Goal: Information Seeking & Learning: Learn about a topic

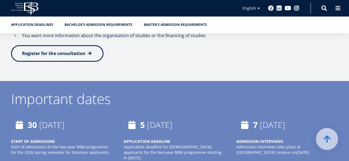
scroll to position [331, 0]
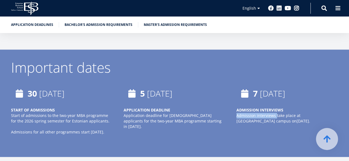
drag, startPoint x: 254, startPoint y: 114, endPoint x: 275, endPoint y: 114, distance: 21.2
click at [275, 114] on p "Admission interviews take place at EBS Tallinn campus on January 7th ." at bounding box center [286, 118] width 101 height 11
click at [321, 95] on div "7 January, 2026" at bounding box center [286, 93] width 101 height 17
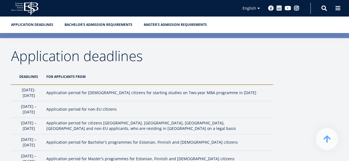
scroll to position [468, 0]
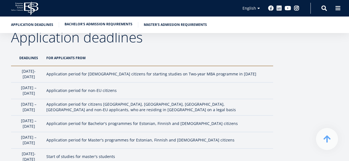
click at [85, 22] on link "Bachelor's admission requirements" at bounding box center [98, 24] width 68 height 6
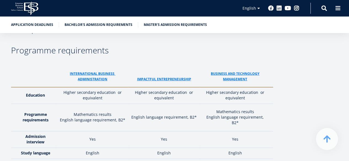
scroll to position [783, 0]
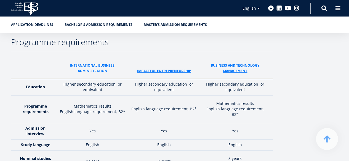
click at [94, 68] on link "administraTion" at bounding box center [92, 71] width 29 height 6
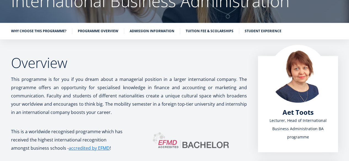
scroll to position [67, 0]
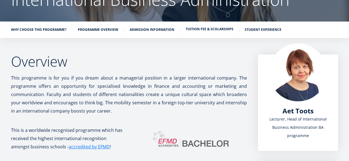
click at [199, 31] on link "Tuition fee & Scolarships" at bounding box center [209, 29] width 48 height 6
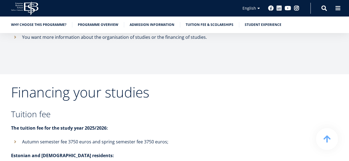
scroll to position [2869, 0]
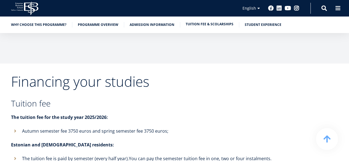
click at [200, 24] on link "Tuition fee & Scolarships" at bounding box center [209, 24] width 48 height 6
click at [200, 25] on link "Tuition fee & Scolarships" at bounding box center [209, 24] width 48 height 6
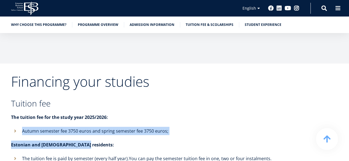
drag, startPoint x: 19, startPoint y: 102, endPoint x: 132, endPoint y: 113, distance: 113.0
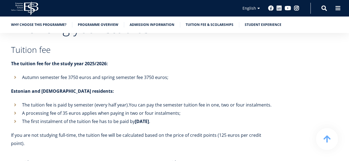
scroll to position [2924, 0]
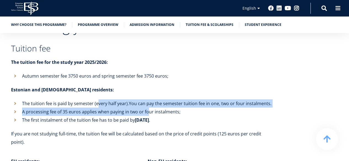
drag, startPoint x: 121, startPoint y: 79, endPoint x: 148, endPoint y: 81, distance: 27.1
click at [148, 99] on ul "The tuition fee is paid by semester (every half year). You can pay the semester…" at bounding box center [142, 111] width 262 height 25
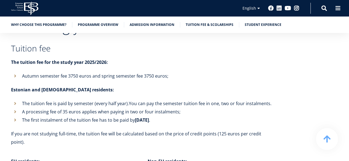
click at [218, 116] on li "The first instalment of the tuition fee has to be paid by [DATE] ." at bounding box center [142, 120] width 262 height 8
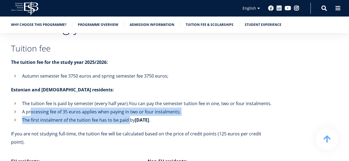
drag, startPoint x: 42, startPoint y: 87, endPoint x: 128, endPoint y: 88, distance: 85.7
click at [128, 99] on ul "The tuition fee is paid by semester (every half year). You can pay the semester…" at bounding box center [142, 111] width 262 height 25
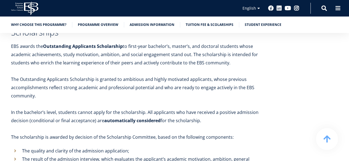
scroll to position [3420, 0]
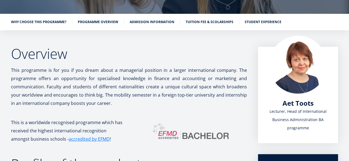
scroll to position [78, 0]
